Goal: Check status: Check status

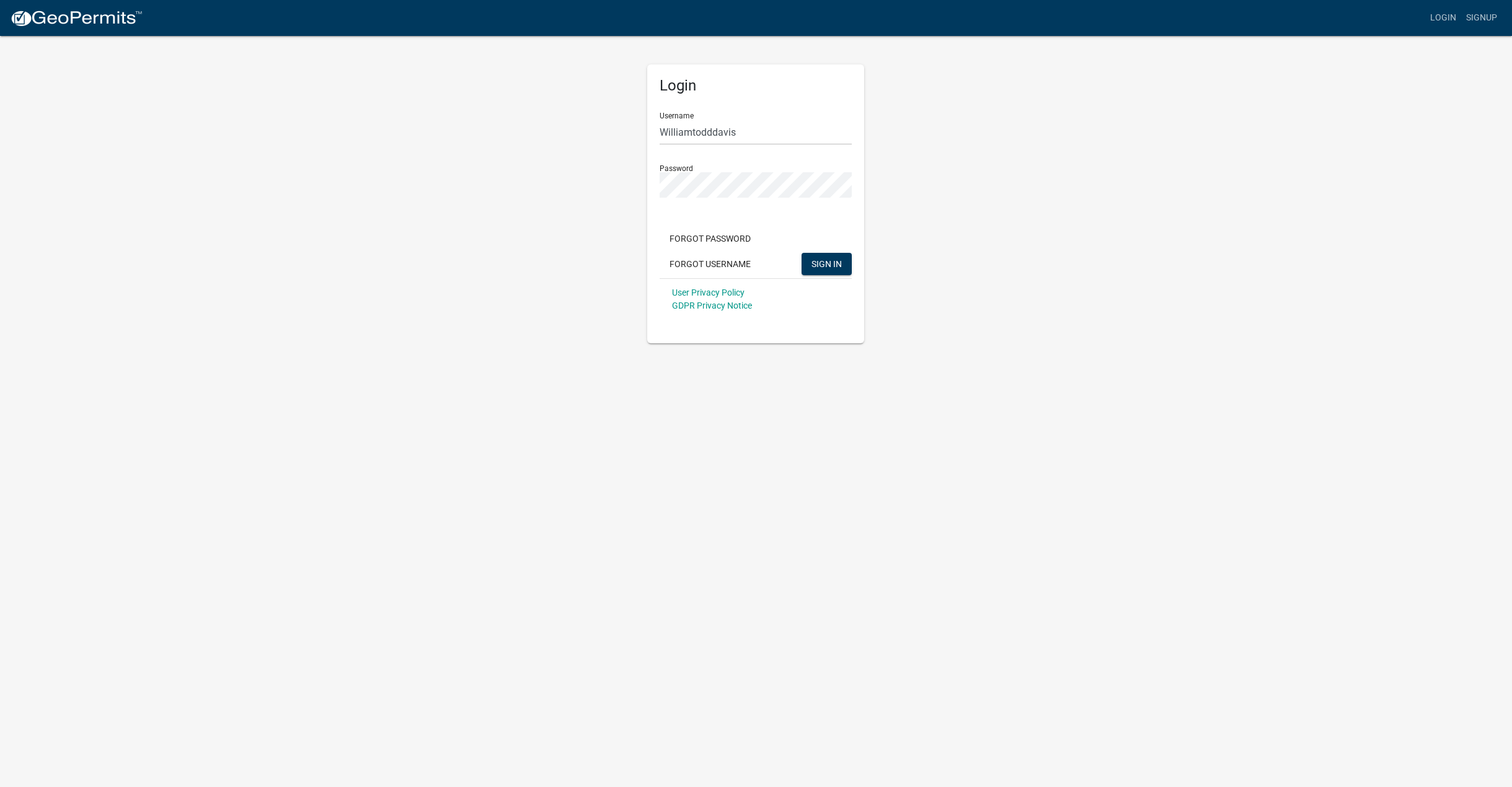
drag, startPoint x: 0, startPoint y: 0, endPoint x: 521, endPoint y: 300, distance: 601.2
type input "Williamtodddavis"
